Goal: Check status

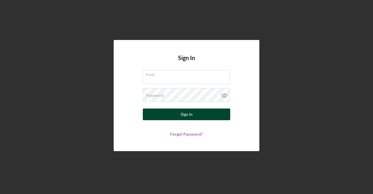
type input "[PERSON_NAME][EMAIL_ADDRESS][DOMAIN_NAME]"
click at [195, 115] on button "Sign In" at bounding box center [186, 114] width 87 height 12
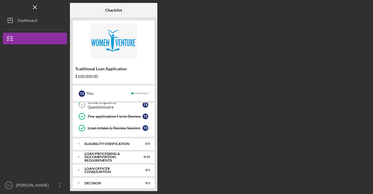
scroll to position [53, 0]
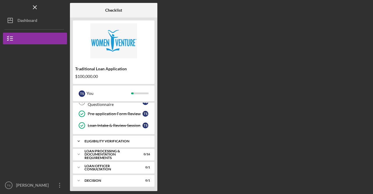
click at [114, 142] on div "Icon/Expander Eligibility Verification 0 / 5" at bounding box center [114, 141] width 82 height 12
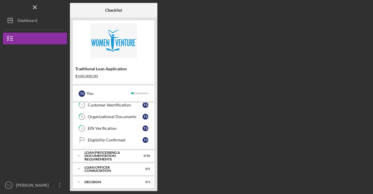
scroll to position [114, 0]
click at [116, 152] on div "Loan Processing & Documentation Requirements" at bounding box center [115, 155] width 63 height 7
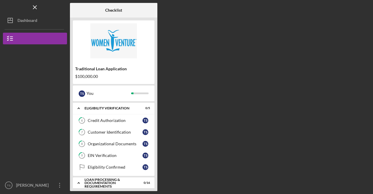
scroll to position [26, 0]
